Goal: Information Seeking & Learning: Learn about a topic

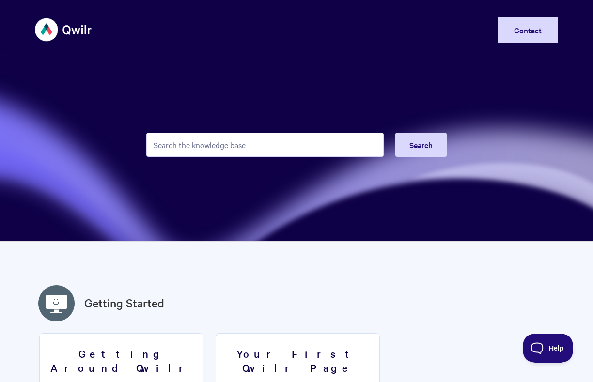
click at [240, 153] on input "Search the knowledge base" at bounding box center [264, 145] width 237 height 24
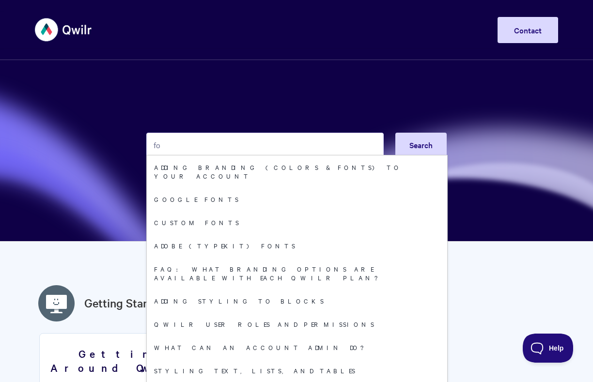
type input "f"
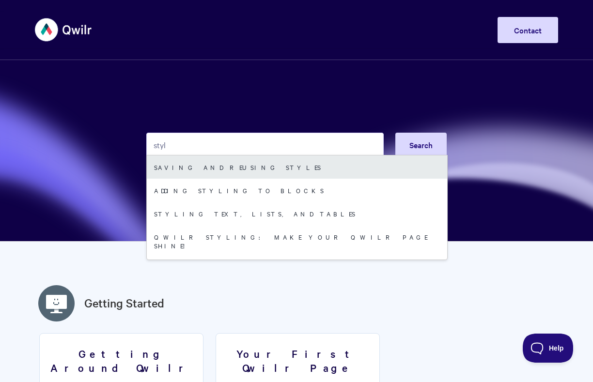
type input "styl"
click at [244, 174] on link "Saving and reusing styles" at bounding box center [297, 167] width 300 height 23
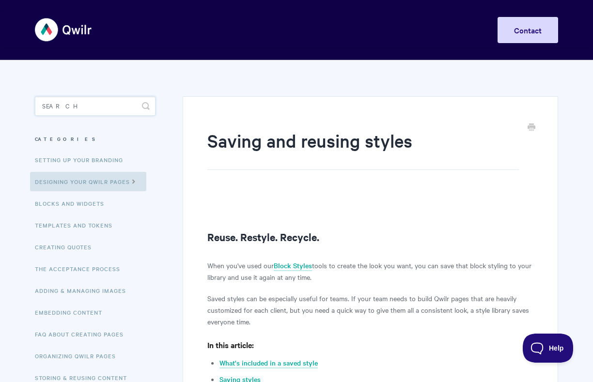
click at [58, 106] on input "Search" at bounding box center [95, 105] width 121 height 19
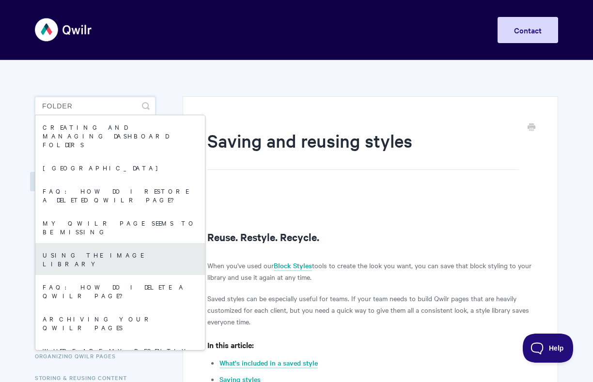
type input "folder"
click at [116, 243] on link "Using the image library" at bounding box center [120, 259] width 170 height 32
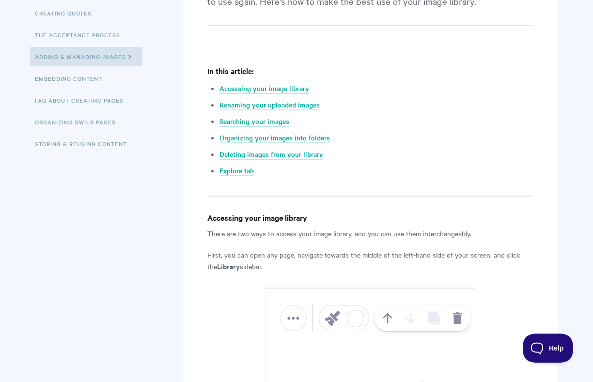
scroll to position [234, 0]
